Goal: Task Accomplishment & Management: Manage account settings

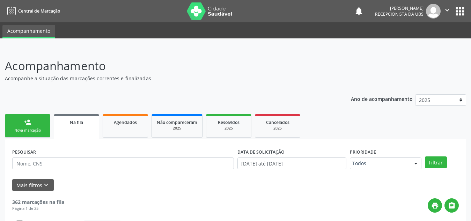
scroll to position [39, 0]
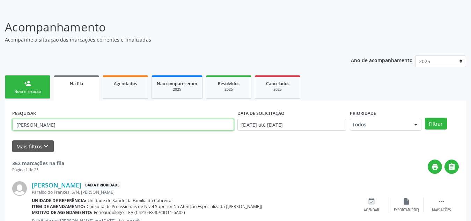
type input "[PERSON_NAME]"
click at [425, 118] on button "Filtrar" at bounding box center [436, 124] width 22 height 12
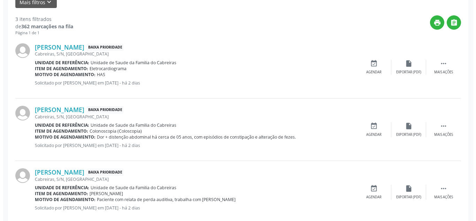
scroll to position [197, 0]
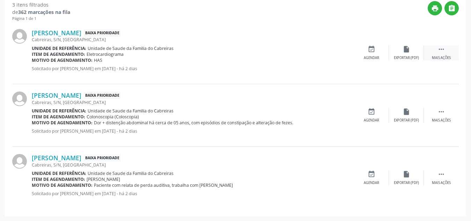
click at [445, 53] on div " Mais ações" at bounding box center [440, 52] width 35 height 15
click at [368, 52] on icon "cancel" at bounding box center [371, 49] width 8 height 8
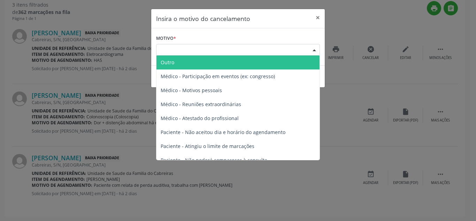
click at [247, 47] on div "Escolha o motivo" at bounding box center [238, 50] width 164 height 12
click at [234, 62] on span "Outro" at bounding box center [238, 62] width 163 height 14
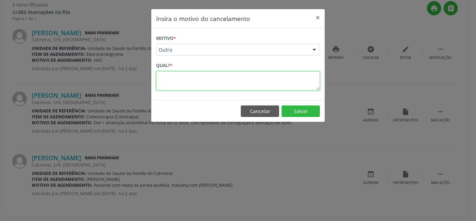
click at [226, 80] on textarea at bounding box center [238, 80] width 164 height 19
type textarea "b"
type textarea "v"
type textarea "I"
click at [202, 77] on textarea "Marcado pela regulação" at bounding box center [238, 80] width 164 height 19
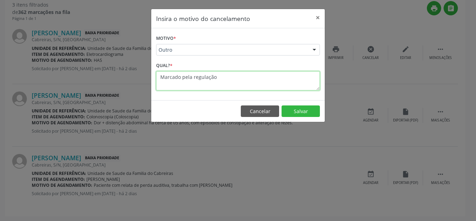
click at [202, 77] on textarea "Marcado pela regulação" at bounding box center [238, 80] width 164 height 19
type textarea "Marcado"
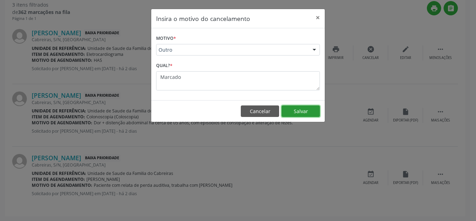
click at [294, 112] on button "Salvar" at bounding box center [301, 111] width 38 height 12
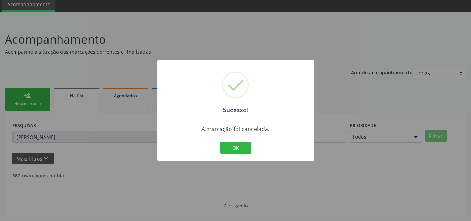
scroll to position [135, 0]
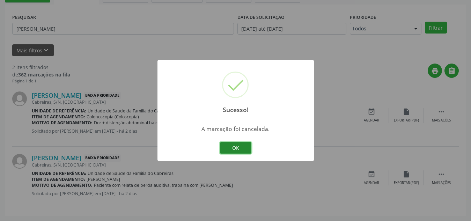
click at [238, 143] on button "OK" at bounding box center [235, 148] width 31 height 12
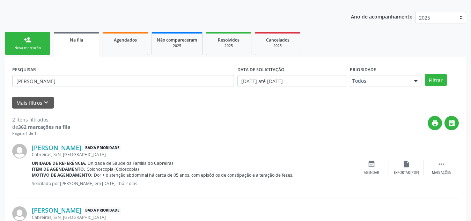
scroll to position [80, 0]
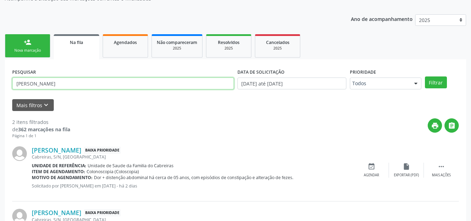
drag, startPoint x: 53, startPoint y: 89, endPoint x: 0, endPoint y: 88, distance: 53.4
click at [0, 88] on div "Acompanhamento Acompanhe a situação das marcações correntes e finalizadas Relat…" at bounding box center [235, 121] width 471 height 307
type input "claudevan"
click at [425, 76] on button "Filtrar" at bounding box center [436, 82] width 22 height 12
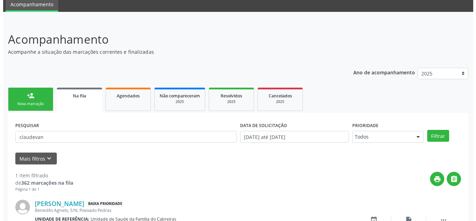
scroll to position [72, 0]
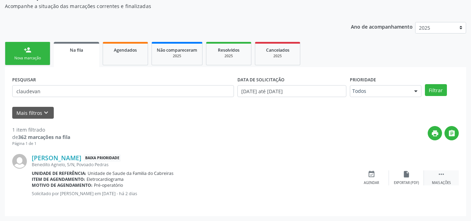
click at [444, 175] on icon "" at bounding box center [441, 174] width 8 height 8
click at [379, 170] on div "cancel Cancelar" at bounding box center [371, 177] width 35 height 15
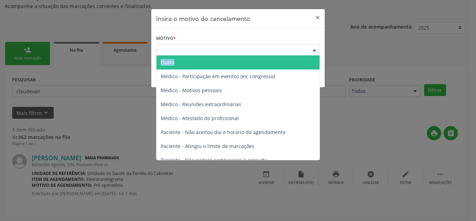
drag, startPoint x: 242, startPoint y: 47, endPoint x: 232, endPoint y: 63, distance: 18.8
click at [232, 56] on div "Escolha o motivo Outro Médico - Participação em eventos (ex: congresso) Médico …" at bounding box center [238, 50] width 164 height 12
click at [232, 63] on span "Outro" at bounding box center [238, 62] width 163 height 14
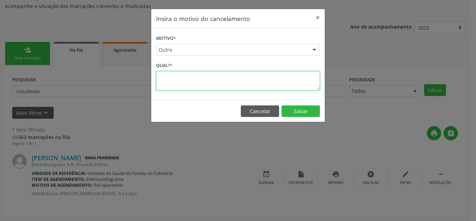
click at [226, 80] on textarea at bounding box center [238, 80] width 164 height 19
type textarea "Marcado"
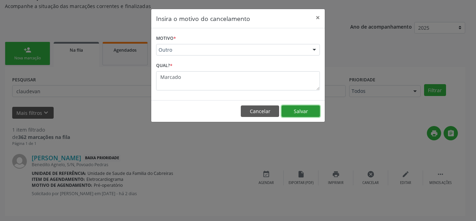
click at [293, 109] on button "Salvar" at bounding box center [301, 111] width 38 height 12
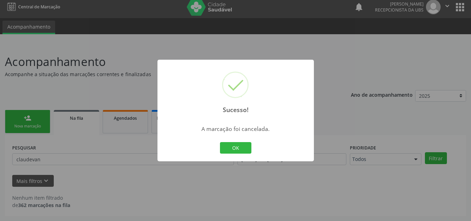
scroll to position [4, 0]
